Goal: Information Seeking & Learning: Learn about a topic

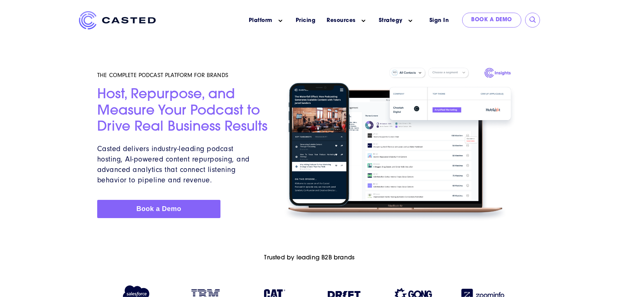
click at [121, 73] on h5 "THE COMPLETE PODCAST PLATFORM FOR BRANDS" at bounding box center [183, 75] width 172 height 7
click at [32, 139] on div at bounding box center [309, 118] width 619 height 236
click at [228, 174] on span "Casted delivers industry-leading podcast hosting, AI-powered content repurposin…" at bounding box center [173, 165] width 152 height 40
click at [310, 19] on link "Pricing" at bounding box center [306, 21] width 20 height 8
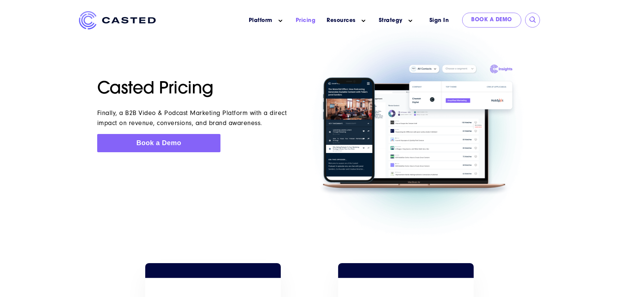
click at [605, 206] on div at bounding box center [309, 119] width 619 height 237
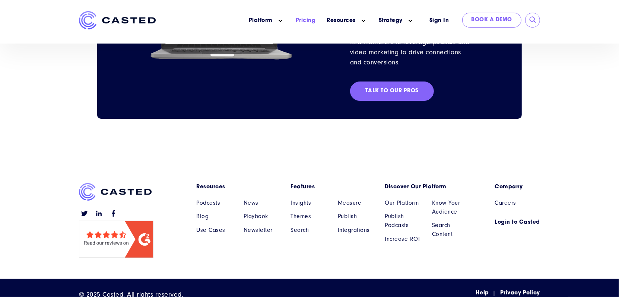
scroll to position [854, 0]
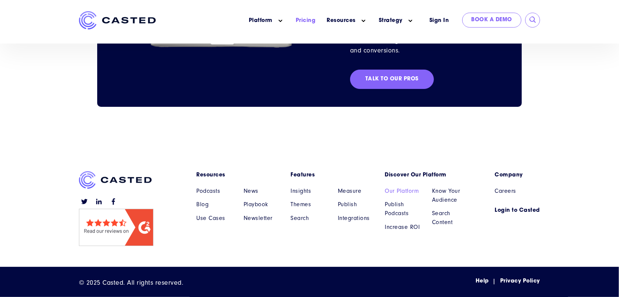
click at [389, 190] on link "Our Platform" at bounding box center [403, 191] width 36 height 9
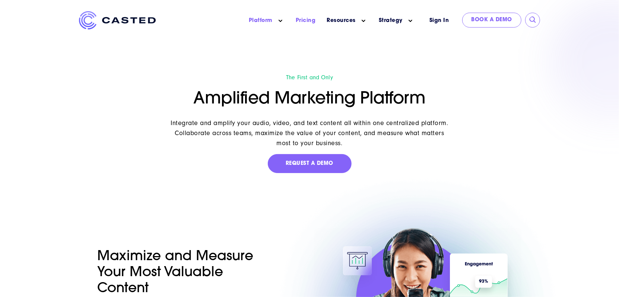
click at [312, 22] on link "Pricing" at bounding box center [306, 21] width 20 height 8
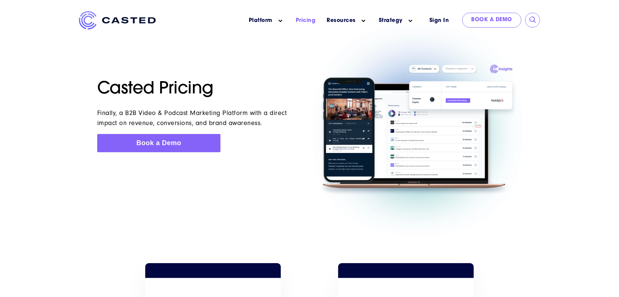
click at [522, 182] on div at bounding box center [418, 130] width 208 height 138
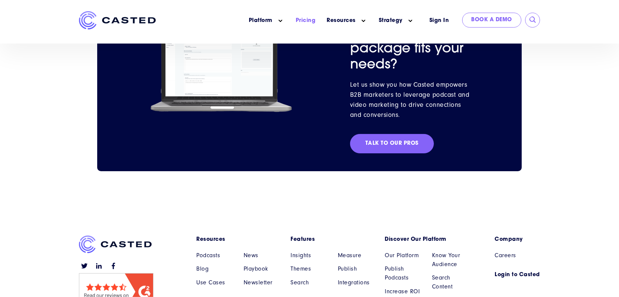
scroll to position [854, 0]
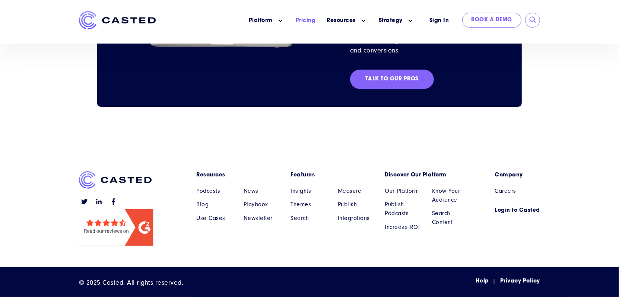
drag, startPoint x: 433, startPoint y: 115, endPoint x: 438, endPoint y: 115, distance: 5.2
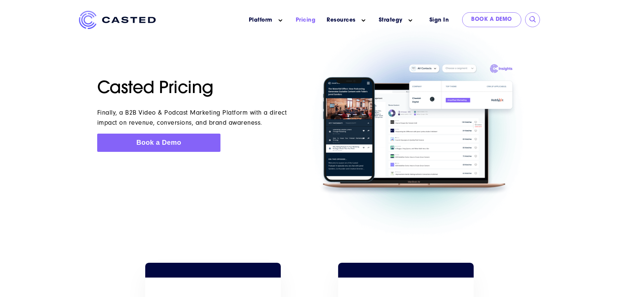
scroll to position [0, 0]
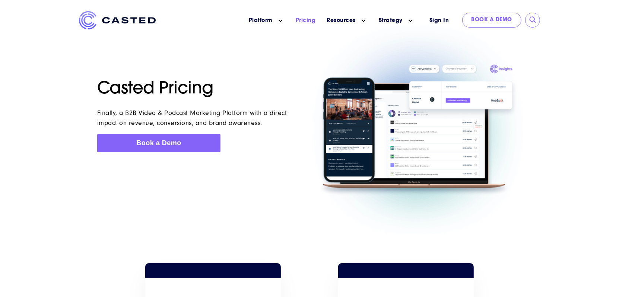
click at [102, 216] on div at bounding box center [309, 119] width 619 height 237
click at [224, 233] on div at bounding box center [309, 119] width 619 height 237
click at [28, 200] on div at bounding box center [309, 119] width 619 height 237
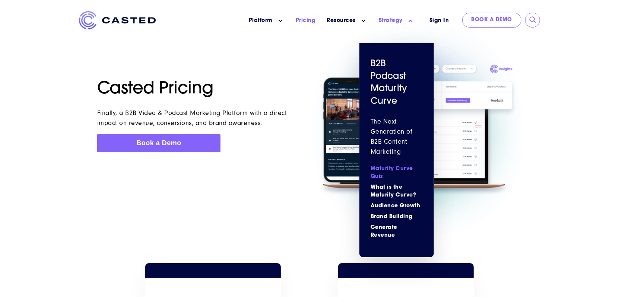
click at [376, 178] on link "Maturity Curve Quiz" at bounding box center [397, 173] width 52 height 16
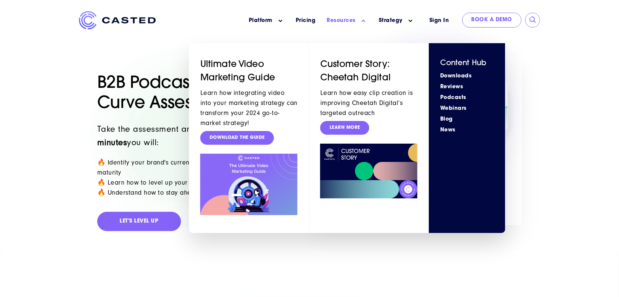
click at [464, 93] on ul "Downloads Reviews Podcasts Webinars Blog News" at bounding box center [467, 103] width 54 height 62
click at [452, 98] on link "Podcasts" at bounding box center [467, 98] width 54 height 8
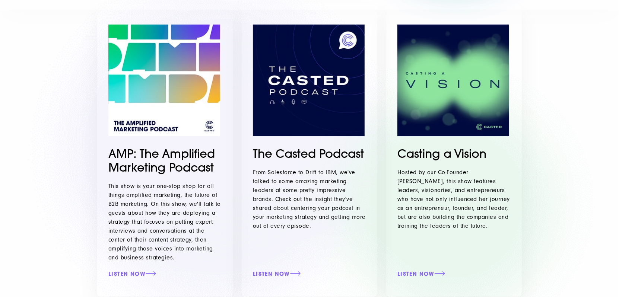
scroll to position [186, 0]
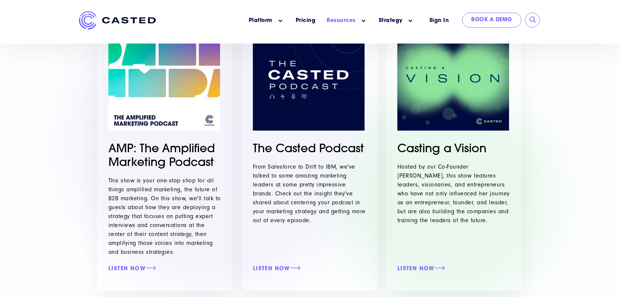
click at [450, 104] on img at bounding box center [454, 75] width 112 height 112
click at [430, 265] on div "Casting a Vision Hosted by our Co-Founder Lindsay Tjepkema, this show features …" at bounding box center [454, 145] width 136 height 293
click at [425, 268] on link "Listen Now" at bounding box center [454, 269] width 113 height 7
